Goal: Task Accomplishment & Management: Complete application form

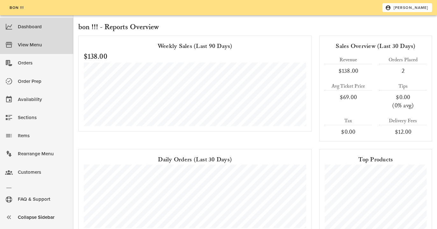
click at [46, 41] on div "View Menu" at bounding box center [43, 45] width 50 height 11
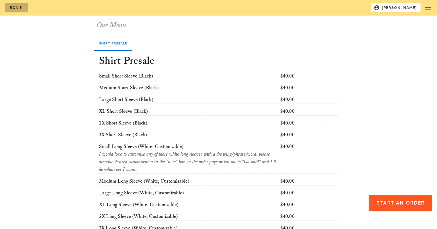
click at [8, 9] on link "bon !!!" at bounding box center [16, 7] width 23 height 9
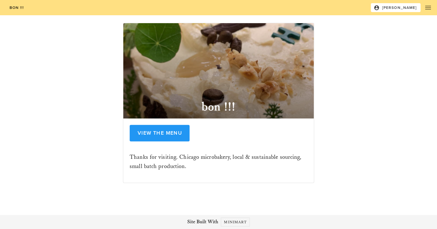
click at [147, 142] on div "View the Menu" at bounding box center [218, 134] width 185 height 28
click at [430, 12] on button "button" at bounding box center [427, 7] width 15 height 15
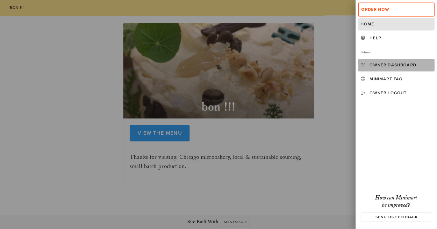
click at [385, 68] on link "Owner Dashboard" at bounding box center [396, 65] width 76 height 13
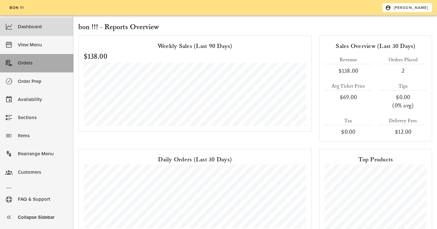
click at [36, 65] on div "Orders" at bounding box center [43, 63] width 50 height 11
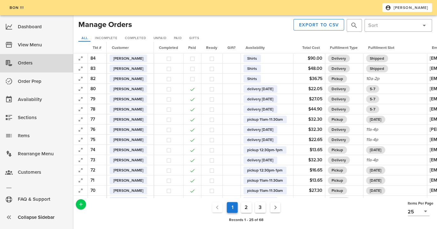
scroll to position [110, 0]
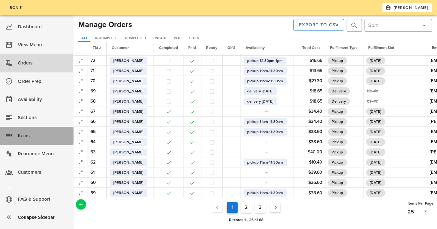
click at [29, 136] on div "Items" at bounding box center [43, 136] width 50 height 11
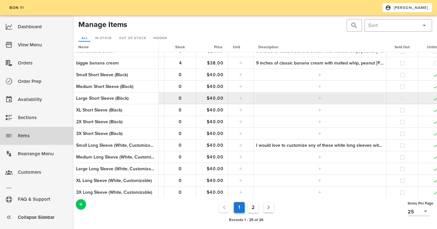
scroll to position [148, 0]
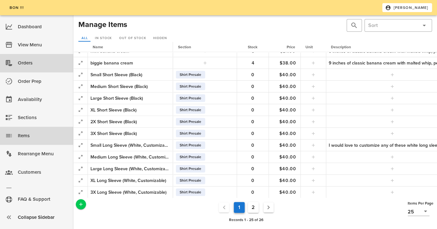
click at [37, 68] on div "Orders" at bounding box center [43, 63] width 50 height 11
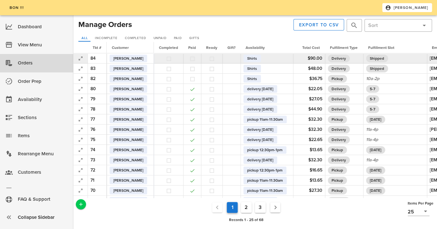
click at [194, 58] on button "button" at bounding box center [192, 59] width 6 height 6
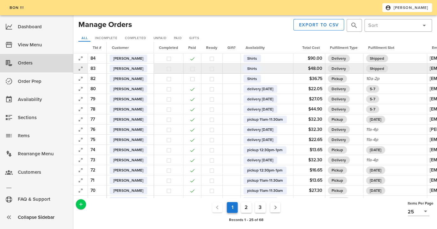
click at [195, 68] on button "button" at bounding box center [192, 69] width 6 height 6
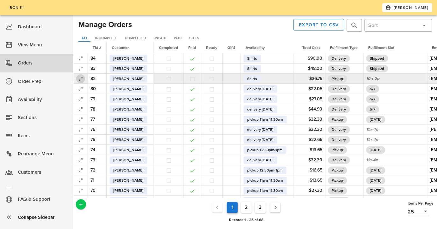
click at [82, 79] on icon "button" at bounding box center [81, 79] width 8 height 8
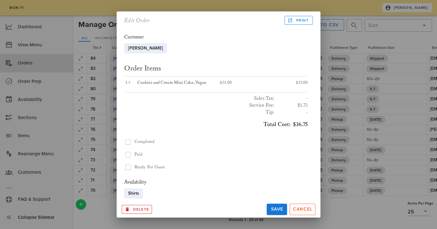
scroll to position [10, 0]
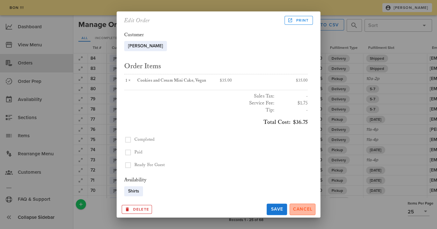
click at [300, 209] on span "Cancel" at bounding box center [302, 209] width 20 height 5
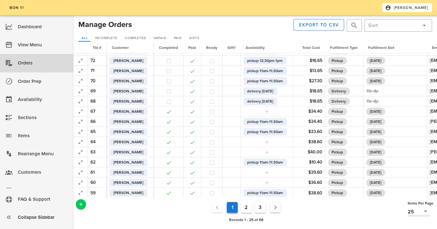
scroll to position [0, 0]
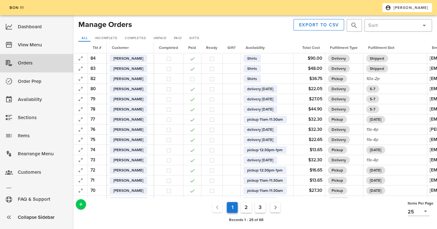
drag, startPoint x: 237, startPoint y: 31, endPoint x: 269, endPoint y: 31, distance: 31.5
click at [269, 31] on div "Manage Orders Export to CSV ​ ​ All Incomplete Completed Unpaid Paid Gifts" at bounding box center [255, 30] width 356 height 25
click at [269, 31] on div "Export to CSV ​ ​" at bounding box center [344, 25] width 178 height 15
drag, startPoint x: 227, startPoint y: 31, endPoint x: 224, endPoint y: 26, distance: 5.6
click at [224, 26] on div at bounding box center [194, 25] width 122 height 15
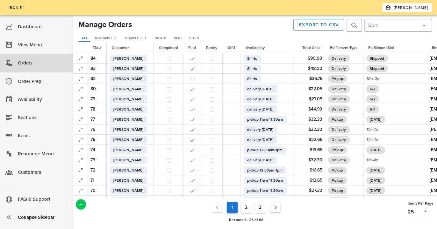
click at [224, 26] on div at bounding box center [194, 25] width 122 height 15
click at [77, 206] on span "Add a New Record" at bounding box center [81, 205] width 10 height 6
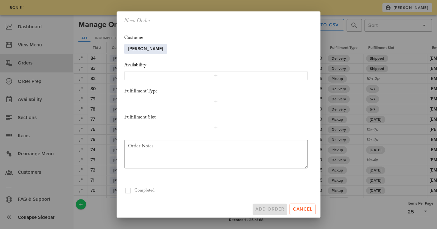
click at [151, 45] on span "[PERSON_NAME]" at bounding box center [145, 49] width 35 height 10
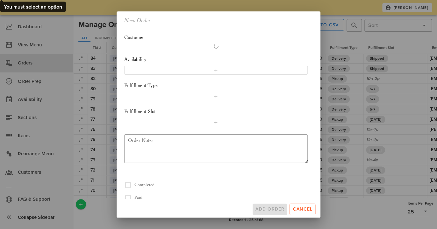
click at [158, 46] on div at bounding box center [215, 46] width 183 height 5
click at [301, 213] on button "Cancel" at bounding box center [302, 209] width 26 height 11
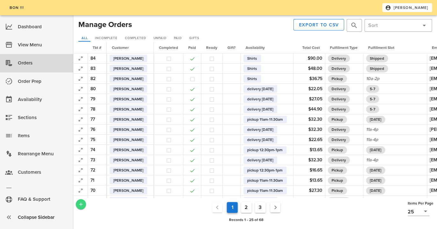
click at [85, 206] on span "Add a New Record" at bounding box center [81, 205] width 10 height 6
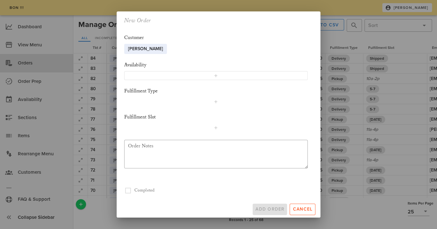
click at [164, 48] on div "[PERSON_NAME] [PERSON_NAME]" at bounding box center [215, 49] width 183 height 10
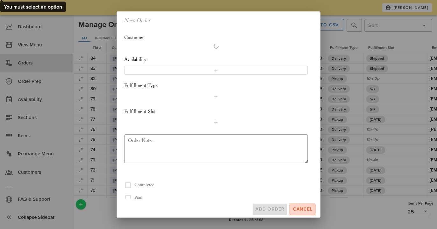
click at [300, 212] on button "Cancel" at bounding box center [302, 209] width 26 height 11
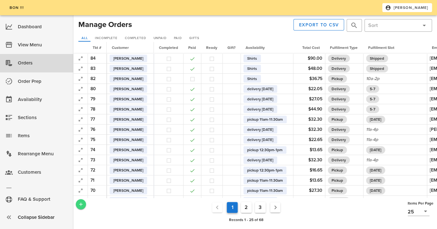
click at [80, 206] on icon "Add a New Record" at bounding box center [81, 205] width 6 height 6
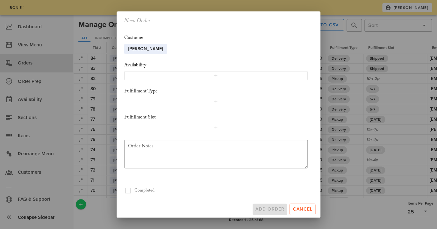
click at [162, 49] on div "[PERSON_NAME] [PERSON_NAME]" at bounding box center [215, 49] width 183 height 10
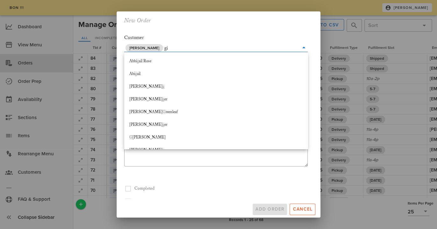
type input "gin"
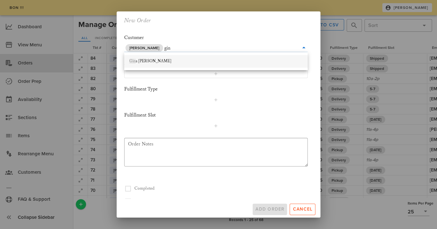
click at [164, 59] on div "[PERSON_NAME]" at bounding box center [215, 61] width 173 height 10
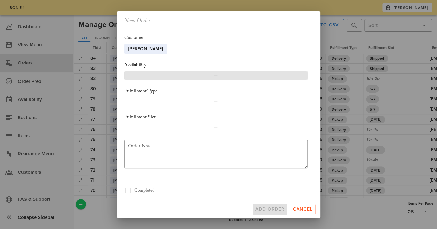
click at [173, 73] on button "button" at bounding box center [215, 75] width 183 height 9
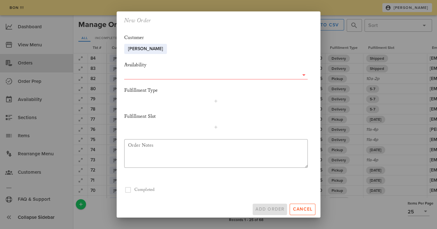
click at [171, 76] on input "text" at bounding box center [211, 75] width 174 height 8
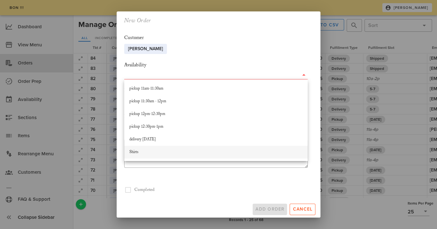
click at [171, 151] on div "Shirts" at bounding box center [215, 152] width 173 height 5
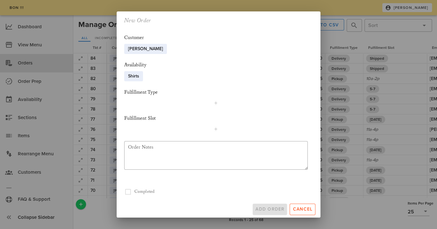
click at [195, 89] on div "Fulfillment Type" at bounding box center [215, 92] width 183 height 7
click at [208, 99] on button "button" at bounding box center [215, 103] width 183 height 9
click at [207, 103] on input "text" at bounding box center [211, 103] width 174 height 8
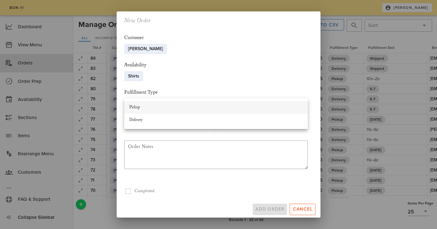
click at [202, 113] on div "Pickup" at bounding box center [215, 107] width 183 height 13
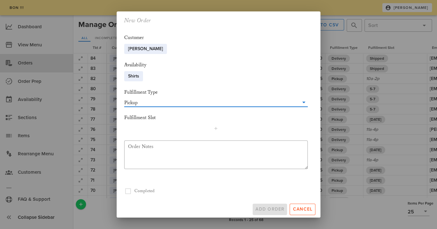
click at [206, 121] on div "Fulfillment Slot" at bounding box center [215, 124] width 183 height 18
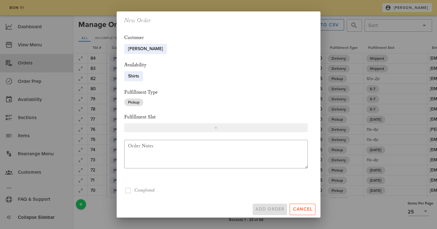
click at [210, 128] on span "button" at bounding box center [215, 127] width 175 height 5
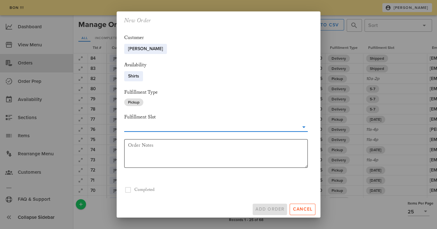
click at [203, 144] on textarea "Order Notes" at bounding box center [217, 154] width 179 height 27
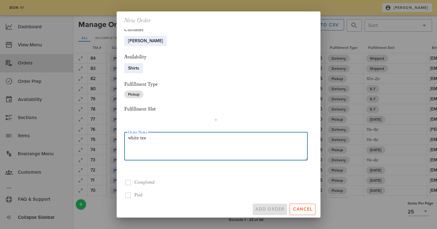
scroll to position [86, 0]
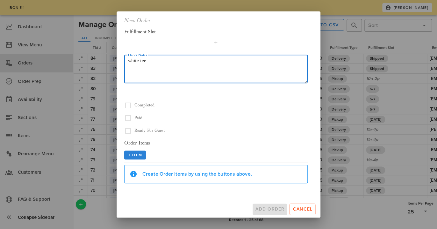
type textarea "white tee"
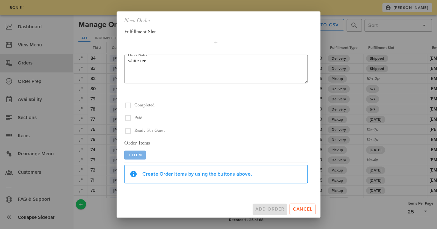
click at [138, 155] on span "+ Item" at bounding box center [135, 155] width 14 height 4
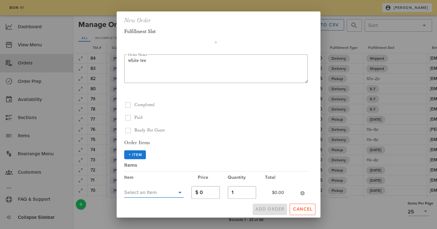
scroll to position [165, 0]
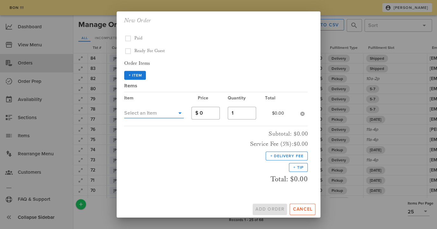
click at [181, 114] on icon at bounding box center [180, 113] width 8 height 8
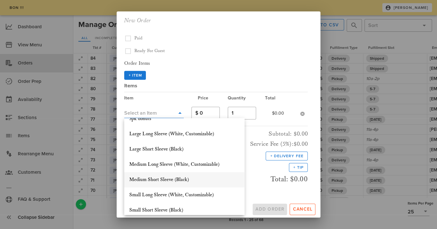
scroll to position [69, 0]
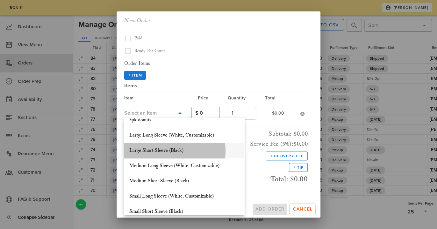
click at [175, 147] on div "Large Short Sleeve (Black)" at bounding box center [184, 151] width 110 height 14
type input "40"
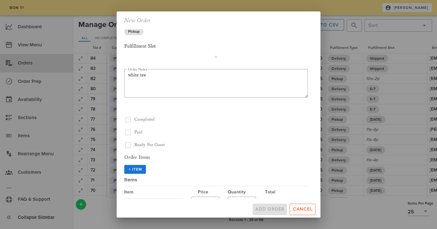
scroll to position [65, 0]
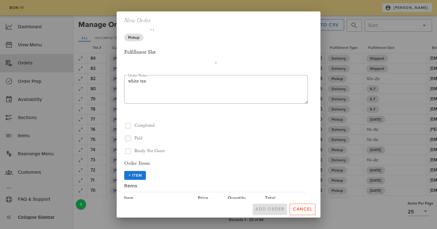
click at [127, 130] on button "button" at bounding box center [128, 126] width 8 height 8
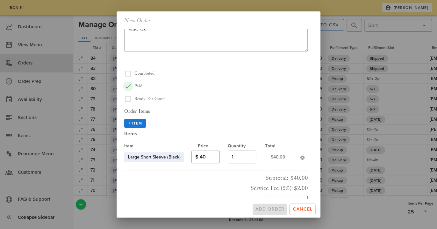
scroll to position [162, 0]
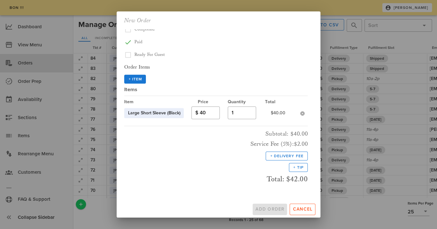
click at [209, 157] on div "+ Delivery Fee" at bounding box center [215, 154] width 183 height 11
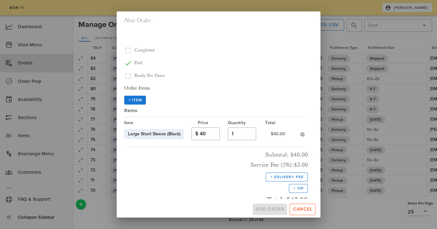
scroll to position [142, 0]
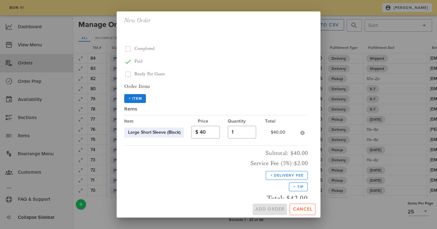
click at [246, 170] on div "+ Delivery Fee" at bounding box center [215, 174] width 183 height 11
click at [265, 211] on div "Add Order Cancel" at bounding box center [218, 208] width 204 height 19
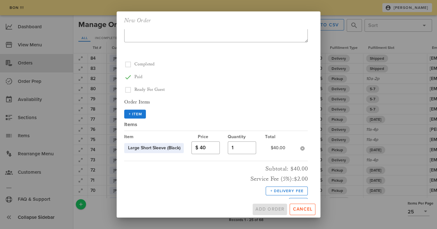
scroll to position [123, 0]
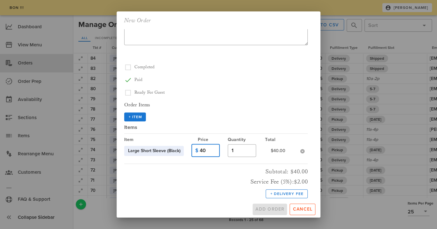
click at [213, 148] on input "40" at bounding box center [208, 151] width 16 height 10
click at [219, 102] on form "Customer [PERSON_NAME] [PERSON_NAME] Availability Shirts Shirts Fulfillment Typ…" at bounding box center [215, 65] width 183 height 314
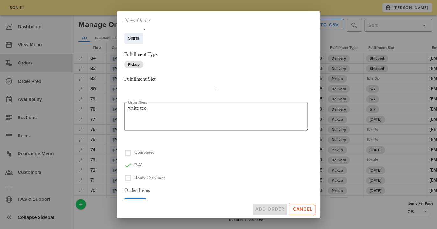
scroll to position [0, 0]
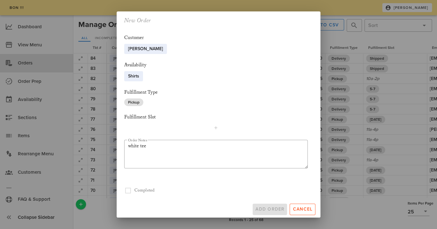
click at [221, 71] on div "Availability Shirts Shirts" at bounding box center [215, 72] width 183 height 20
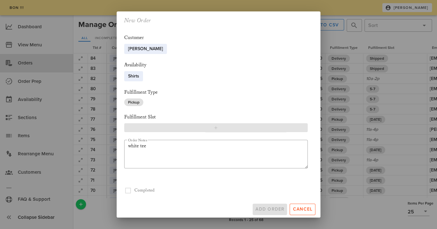
click at [170, 125] on button "button" at bounding box center [215, 127] width 183 height 9
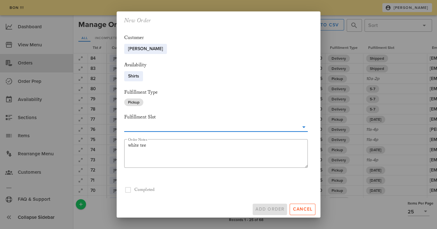
click at [221, 129] on input "text" at bounding box center [211, 127] width 174 height 8
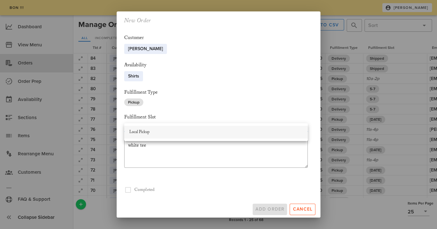
click at [257, 135] on div "Local Pickup" at bounding box center [215, 132] width 173 height 5
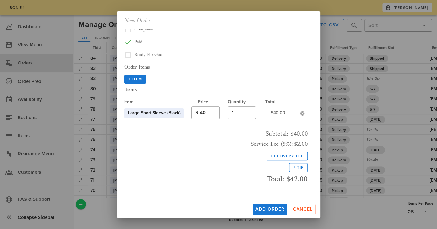
click at [236, 54] on div "Ready For Guest" at bounding box center [215, 55] width 183 height 8
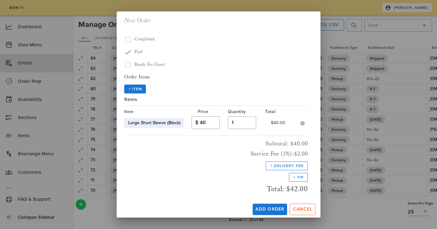
scroll to position [148, 0]
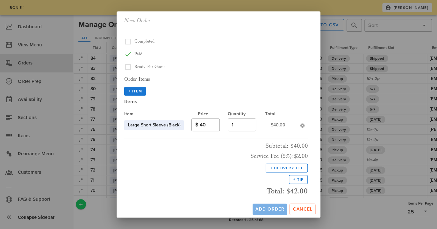
click at [271, 207] on span "Add Order" at bounding box center [270, 209] width 30 height 5
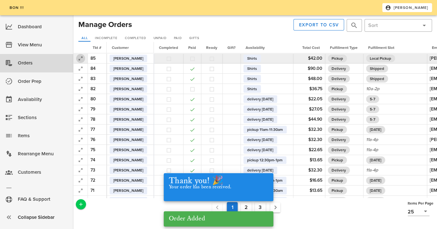
click at [81, 58] on icon "button" at bounding box center [81, 59] width 8 height 8
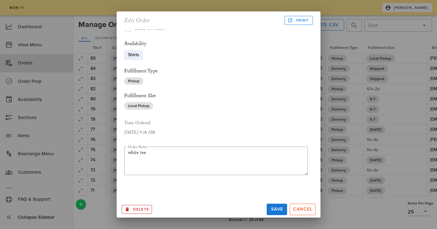
scroll to position [0, 0]
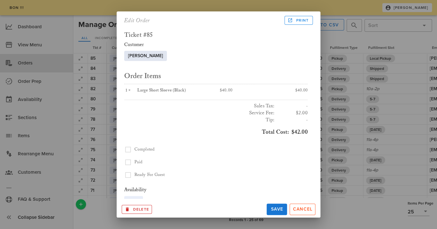
click at [146, 56] on span "[PERSON_NAME]" at bounding box center [145, 56] width 35 height 10
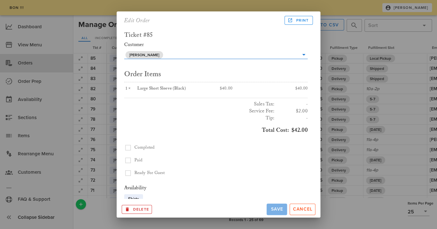
click at [279, 207] on span "Save" at bounding box center [276, 209] width 15 height 5
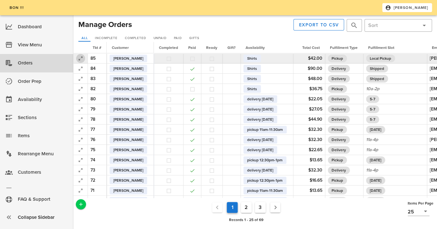
click at [81, 60] on icon "button" at bounding box center [81, 59] width 8 height 8
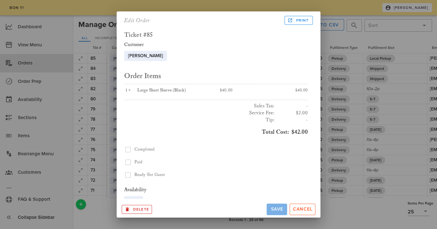
click at [274, 208] on span "Save" at bounding box center [276, 209] width 15 height 5
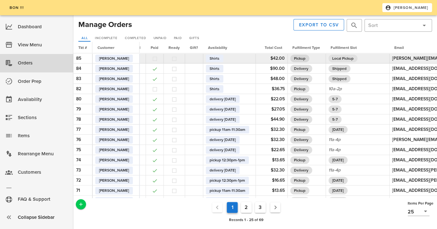
scroll to position [0, 156]
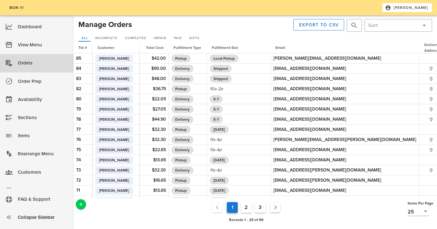
click at [248, 25] on div at bounding box center [194, 25] width 122 height 15
click at [21, 26] on div "Dashboard" at bounding box center [43, 27] width 50 height 11
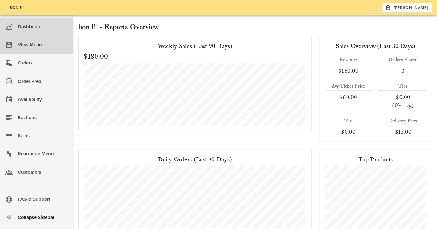
click at [14, 44] on link "View Menu" at bounding box center [36, 45] width 73 height 18
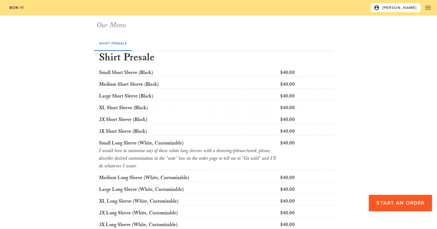
click at [357, 142] on div "Shirt Presale Shirt Presale Small Short Sleeve (Black) $40.00 Medium Short Slee…" at bounding box center [218, 139] width 369 height 215
click at [430, 11] on icon "button" at bounding box center [428, 8] width 8 height 8
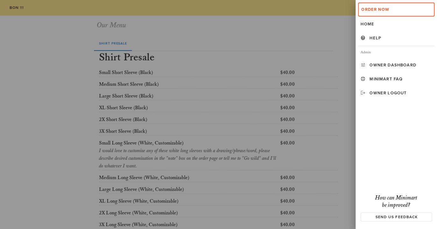
click at [309, 33] on div at bounding box center [218, 114] width 437 height 229
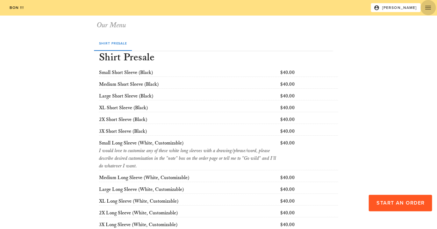
click at [427, 10] on icon "button" at bounding box center [428, 8] width 8 height 8
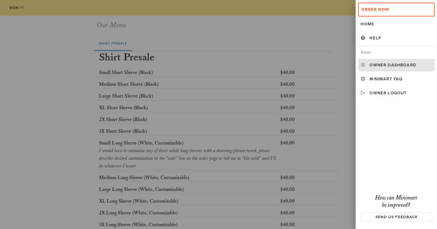
click at [391, 65] on div "Owner Dashboard" at bounding box center [400, 65] width 62 height 5
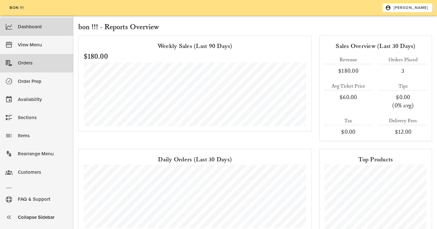
click at [31, 66] on div "Orders" at bounding box center [43, 63] width 50 height 11
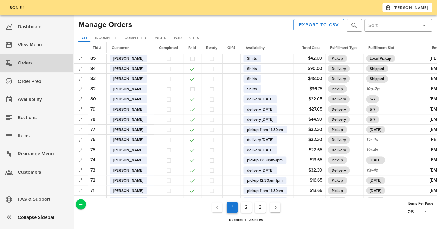
click at [215, 28] on div at bounding box center [194, 25] width 122 height 15
click at [221, 34] on div "All Incomplete Completed Unpaid Paid Gifts" at bounding box center [255, 38] width 356 height 10
click at [205, 31] on div at bounding box center [194, 25] width 122 height 15
click at [214, 32] on div at bounding box center [194, 25] width 122 height 15
click at [200, 29] on div at bounding box center [194, 25] width 122 height 15
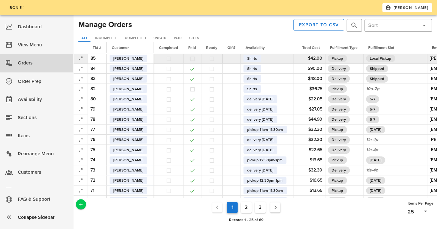
click at [195, 59] on button "button" at bounding box center [192, 59] width 6 height 6
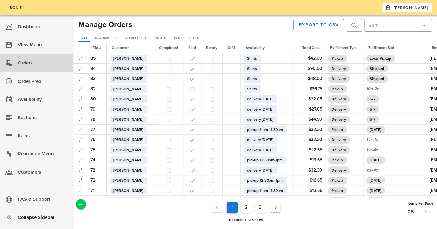
click at [235, 26] on div at bounding box center [194, 25] width 122 height 15
